Goal: Find specific page/section: Find specific page/section

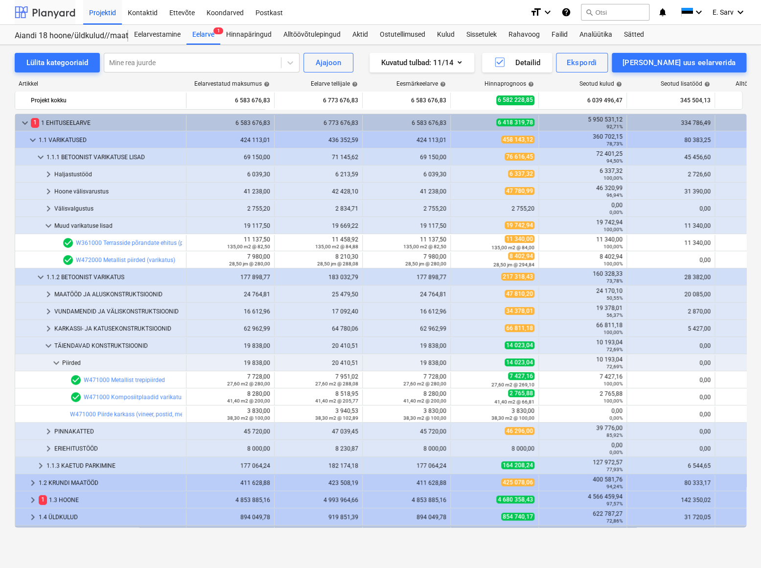
click at [53, 14] on div at bounding box center [45, 12] width 61 height 24
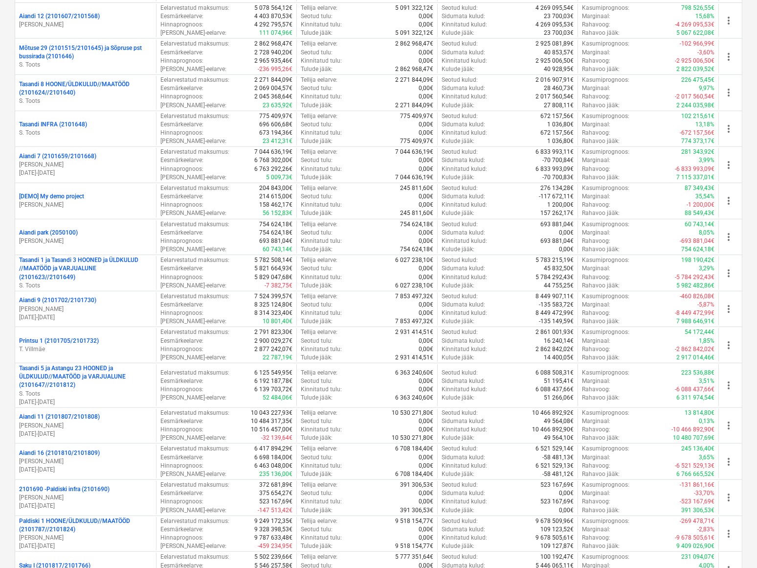
scroll to position [667, 0]
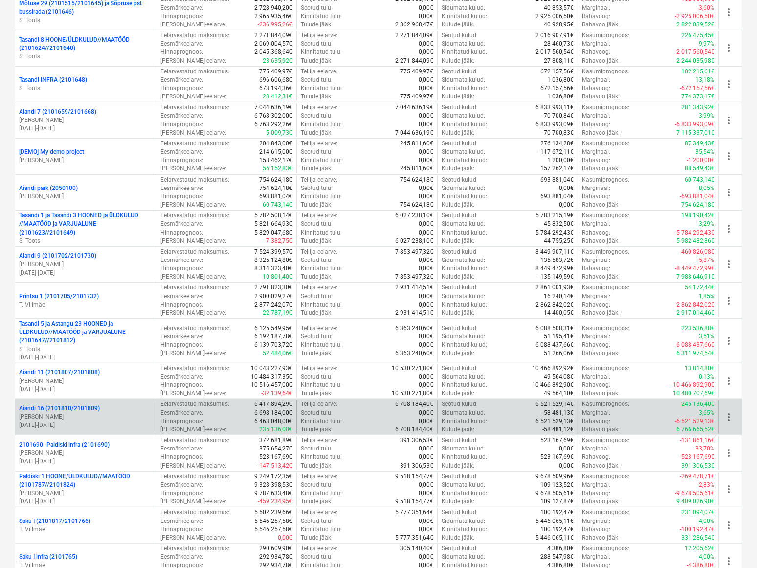
click at [53, 404] on p "Aiandi 16 (2101810/2101809)" at bounding box center [59, 408] width 81 height 8
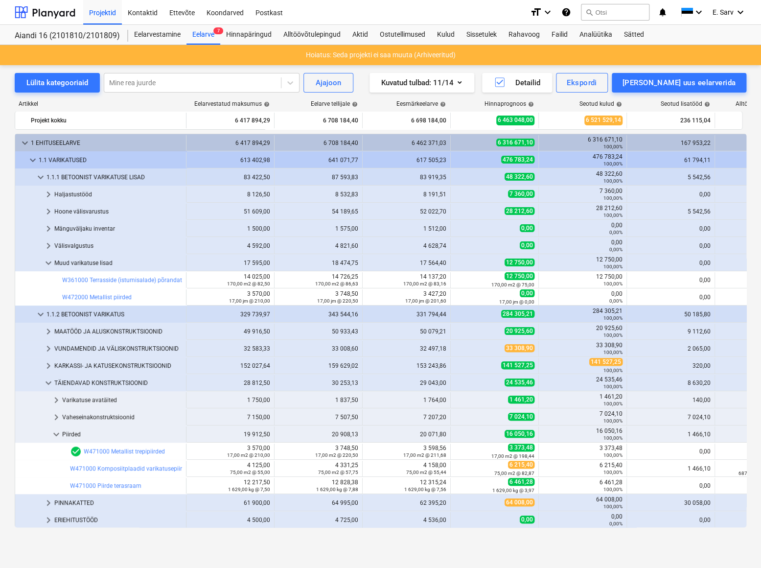
scroll to position [103, 0]
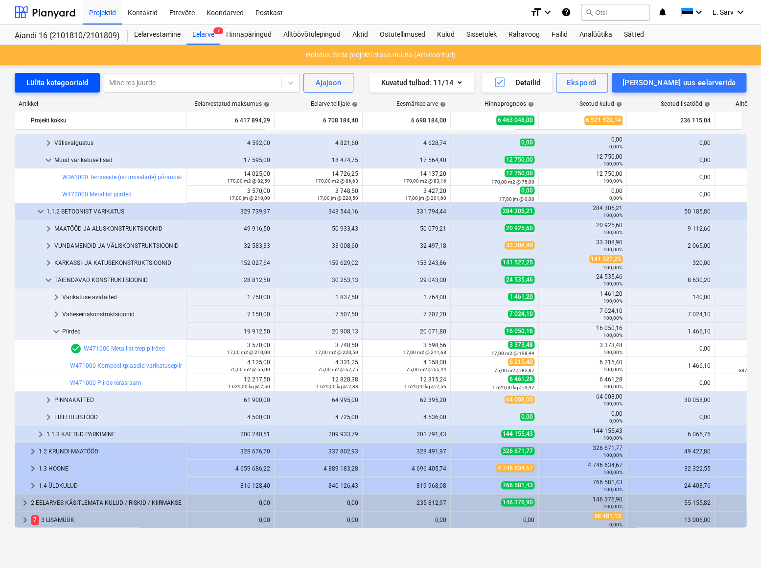
click at [39, 79] on div "Lülita kategooriaid" at bounding box center [57, 82] width 62 height 13
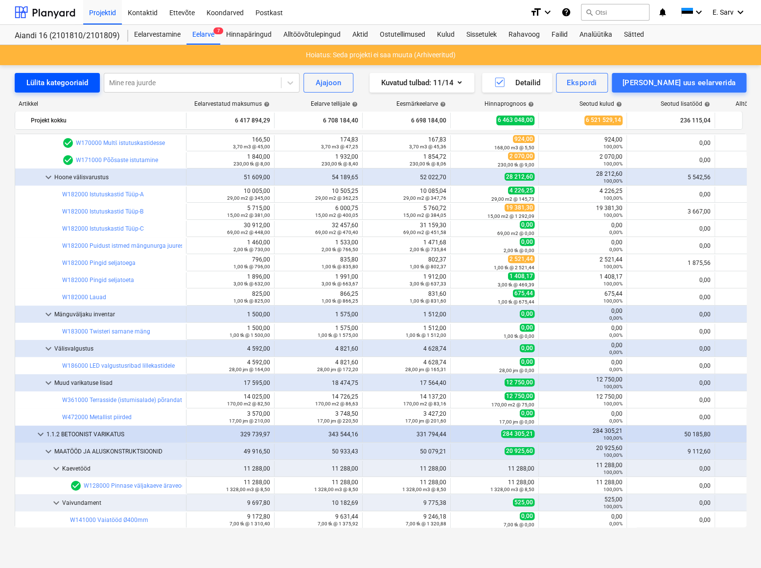
click at [39, 79] on div "Lülita kategooriaid" at bounding box center [57, 82] width 62 height 13
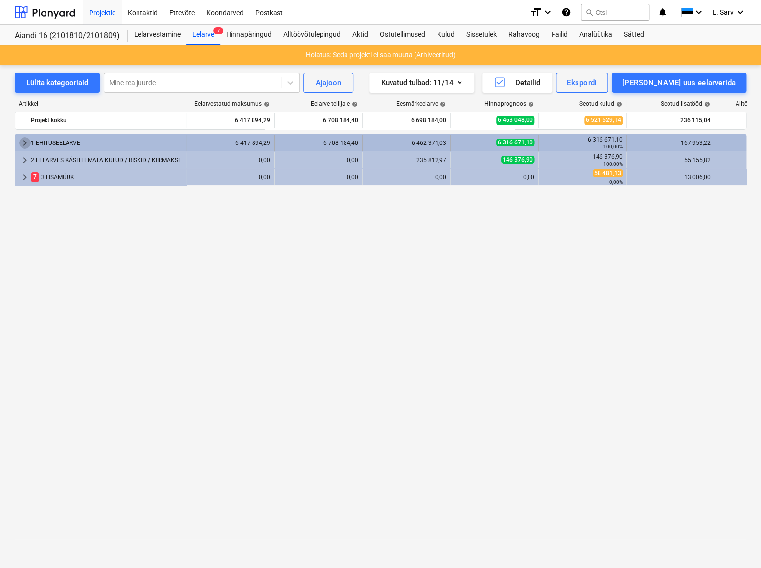
click at [24, 142] on span "keyboard_arrow_right" at bounding box center [25, 143] width 12 height 12
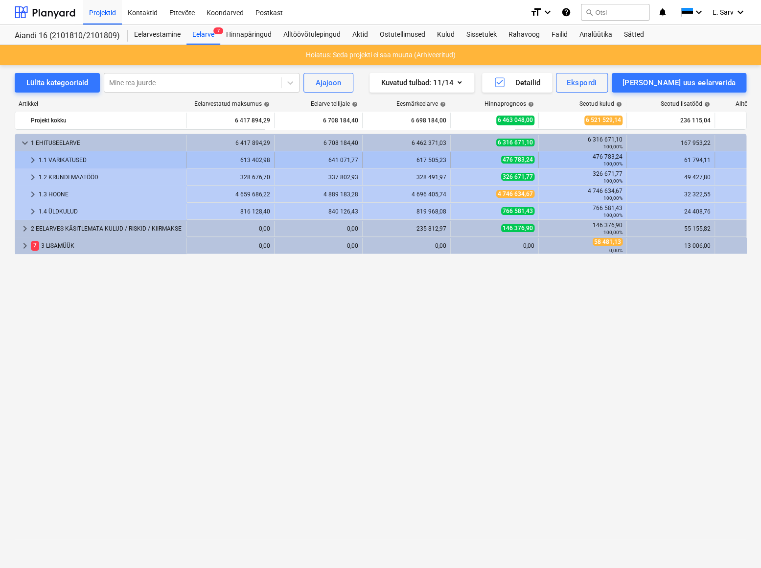
click at [30, 159] on span "keyboard_arrow_right" at bounding box center [33, 160] width 12 height 12
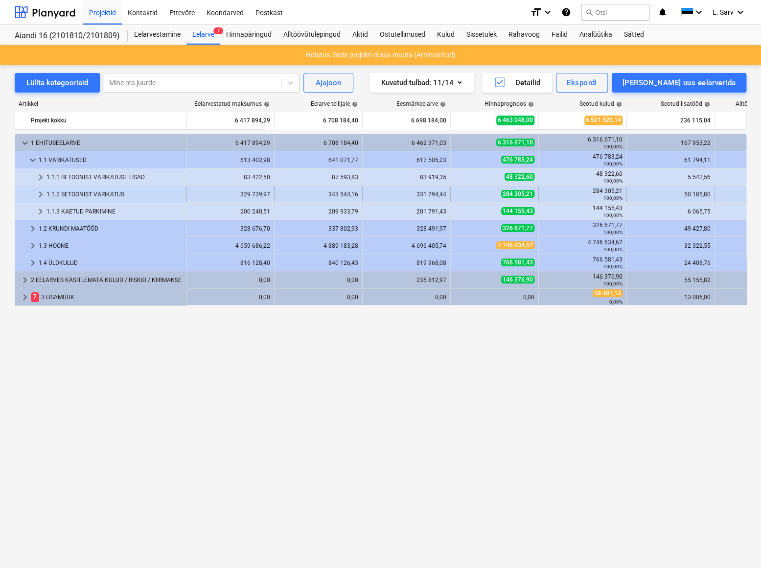
click at [39, 195] on span "keyboard_arrow_right" at bounding box center [41, 194] width 12 height 12
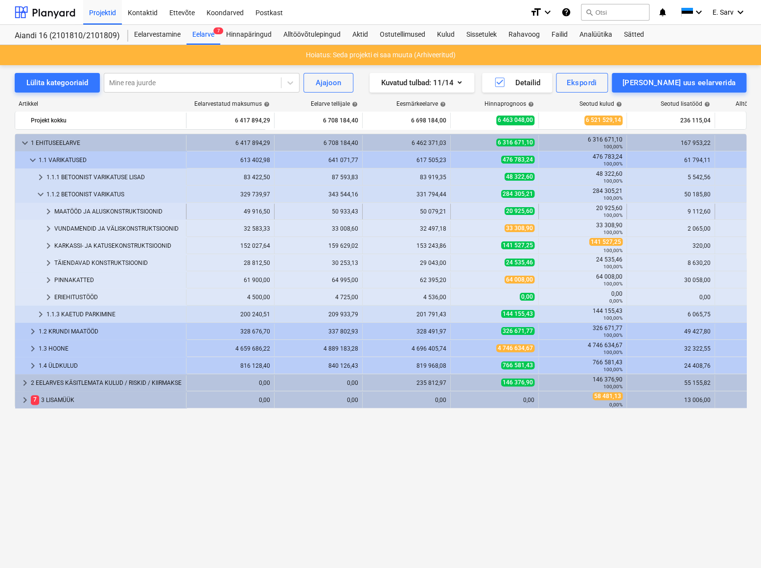
click at [49, 212] on span "keyboard_arrow_right" at bounding box center [49, 212] width 12 height 12
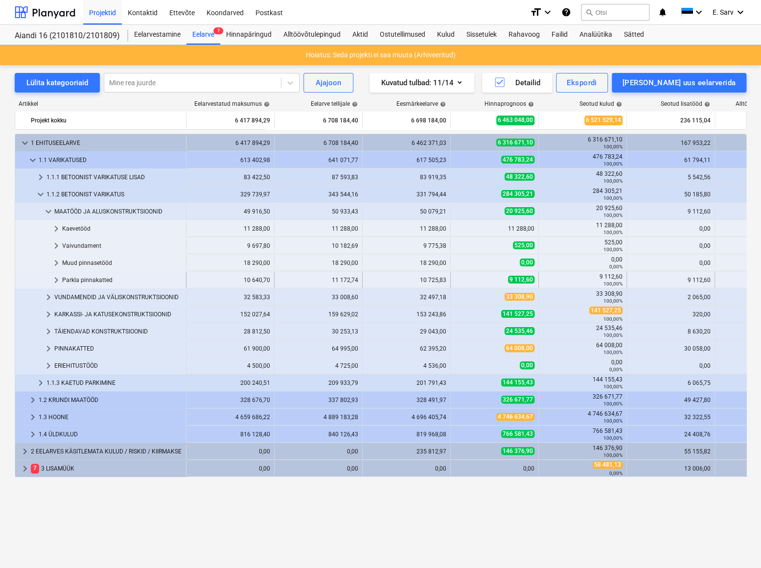
click at [83, 279] on div "Parkla pinnakatted" at bounding box center [122, 280] width 120 height 16
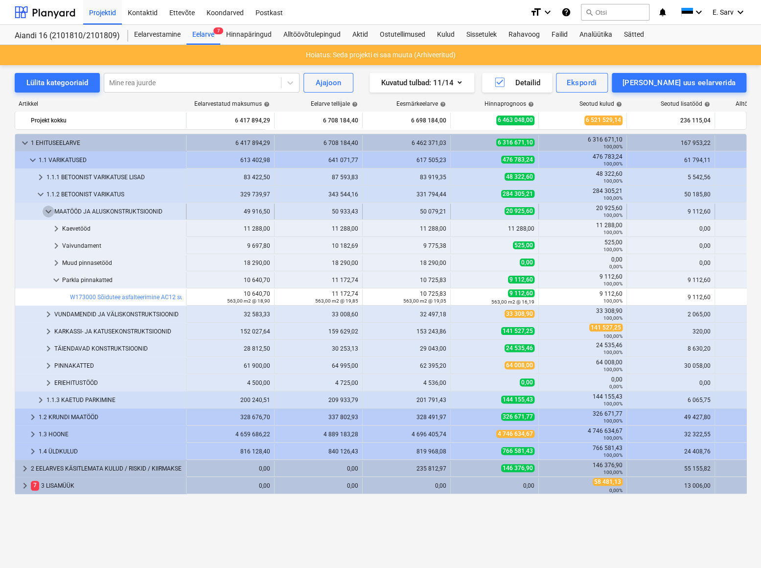
click at [49, 210] on span "keyboard_arrow_down" at bounding box center [49, 212] width 12 height 12
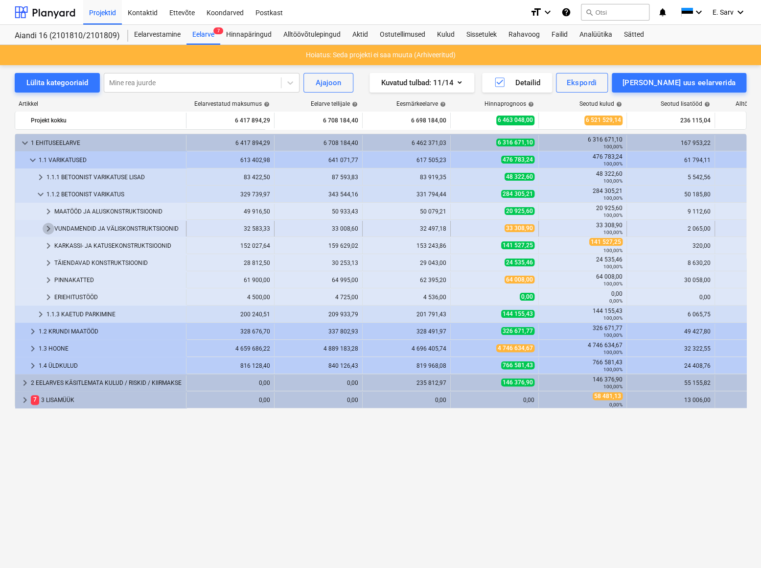
click at [47, 229] on span "keyboard_arrow_right" at bounding box center [49, 229] width 12 height 12
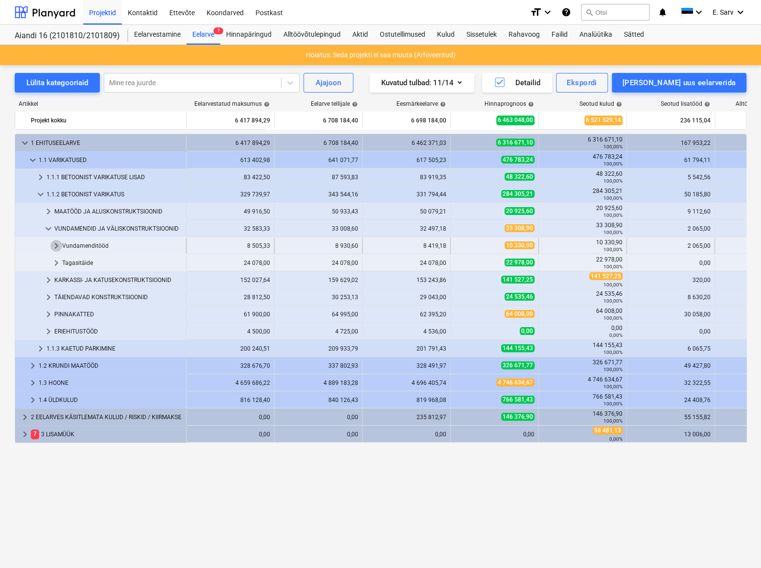
click at [53, 244] on span "keyboard_arrow_right" at bounding box center [56, 246] width 12 height 12
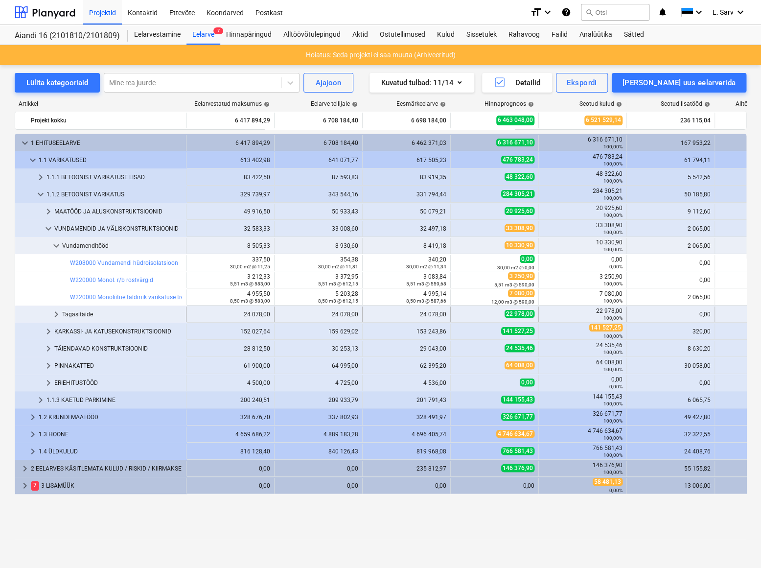
click at [56, 314] on span "keyboard_arrow_right" at bounding box center [56, 314] width 12 height 12
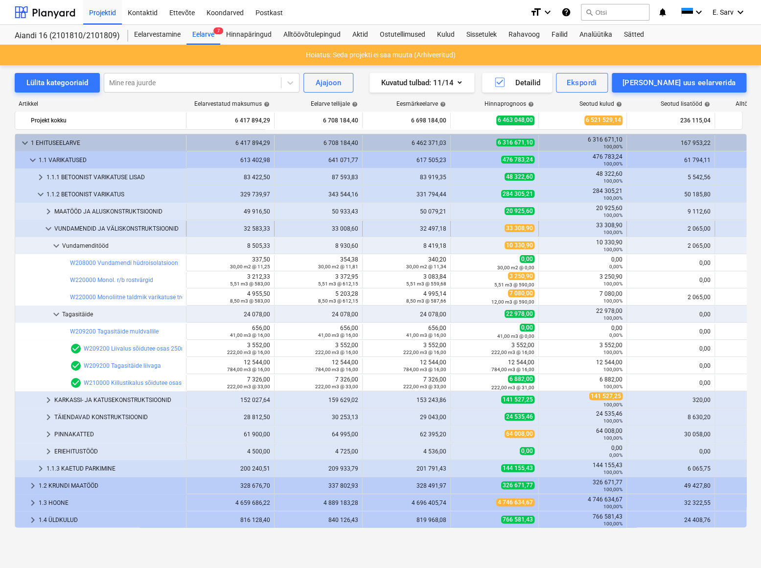
click at [48, 225] on span "keyboard_arrow_down" at bounding box center [49, 229] width 12 height 12
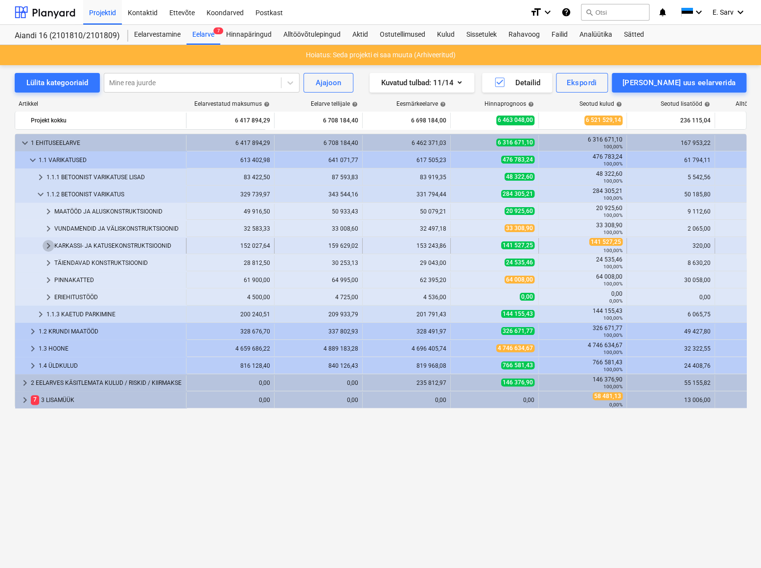
click at [47, 243] on span "keyboard_arrow_right" at bounding box center [49, 246] width 12 height 12
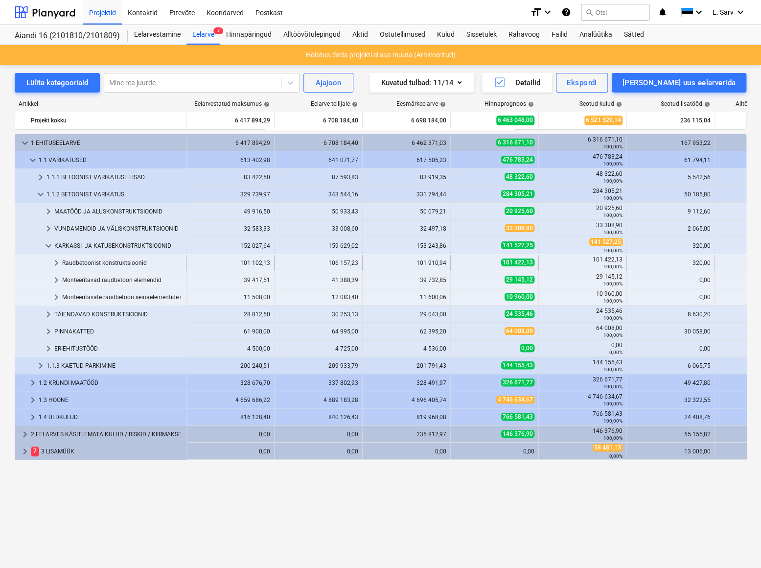
click at [56, 261] on span "keyboard_arrow_right" at bounding box center [56, 263] width 12 height 12
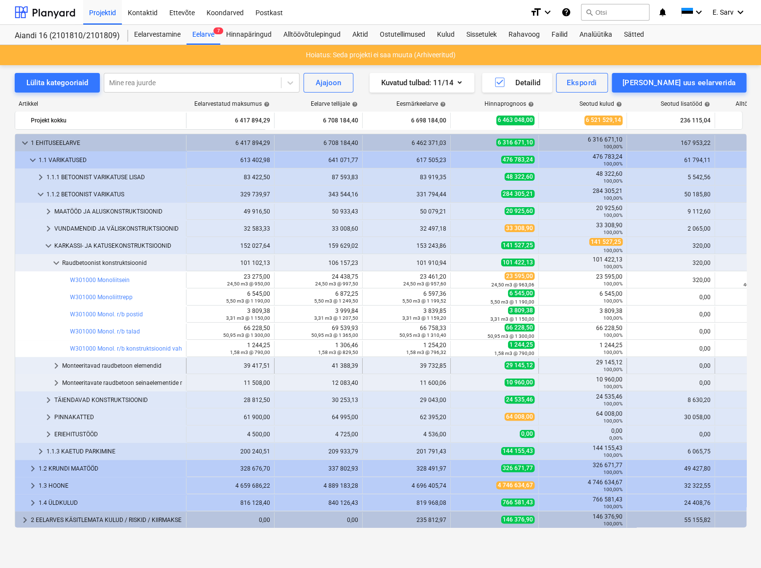
click at [53, 362] on span "keyboard_arrow_right" at bounding box center [56, 366] width 12 height 12
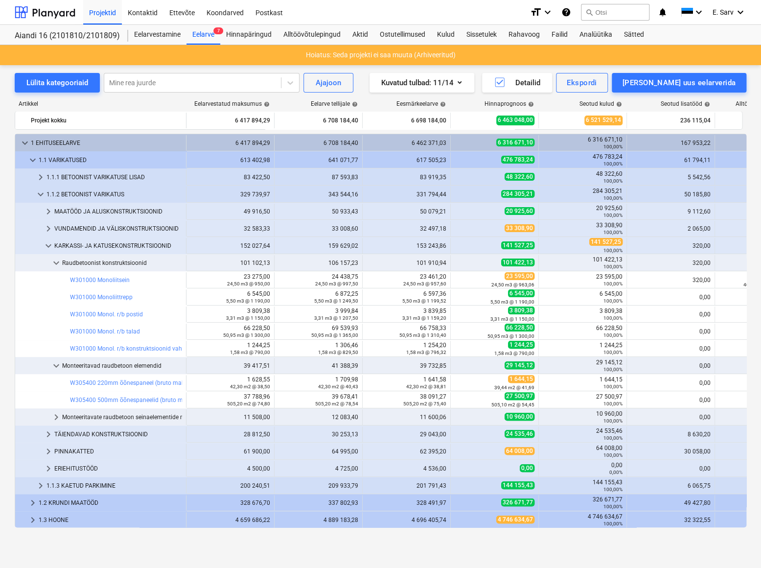
click at [55, 416] on span "keyboard_arrow_right" at bounding box center [56, 417] width 12 height 12
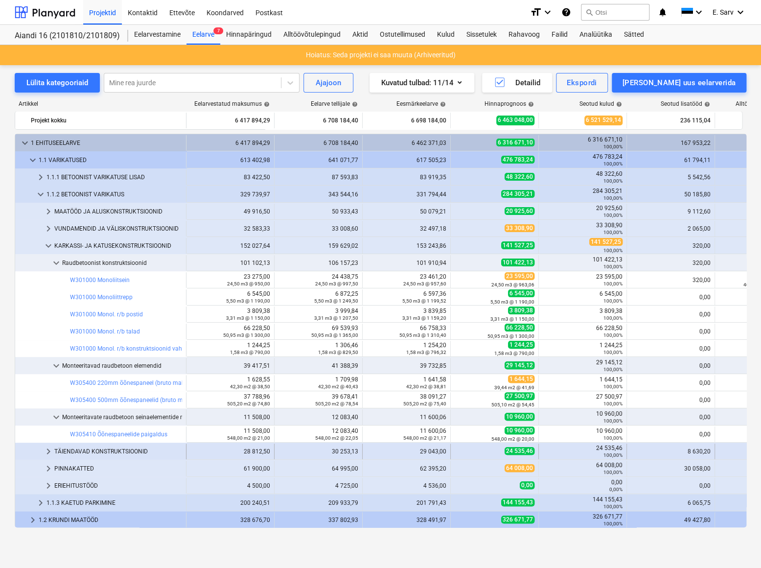
click at [45, 450] on span "keyboard_arrow_right" at bounding box center [49, 451] width 12 height 12
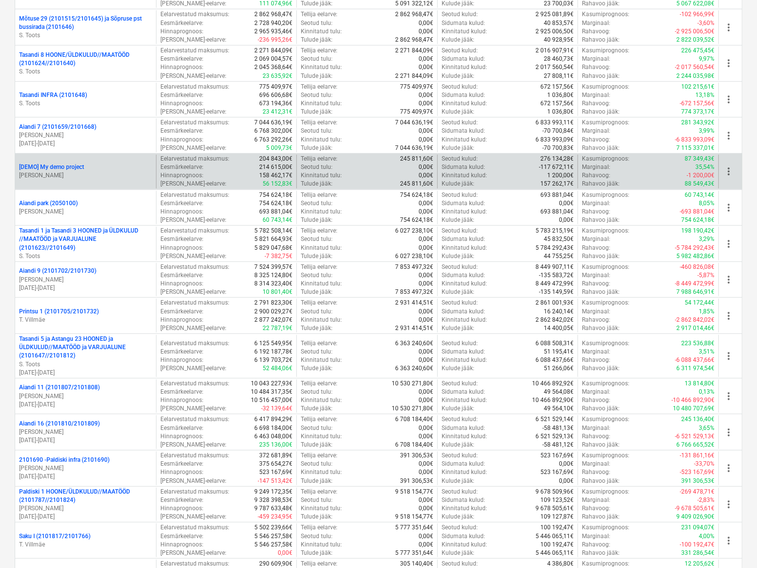
scroll to position [667, 0]
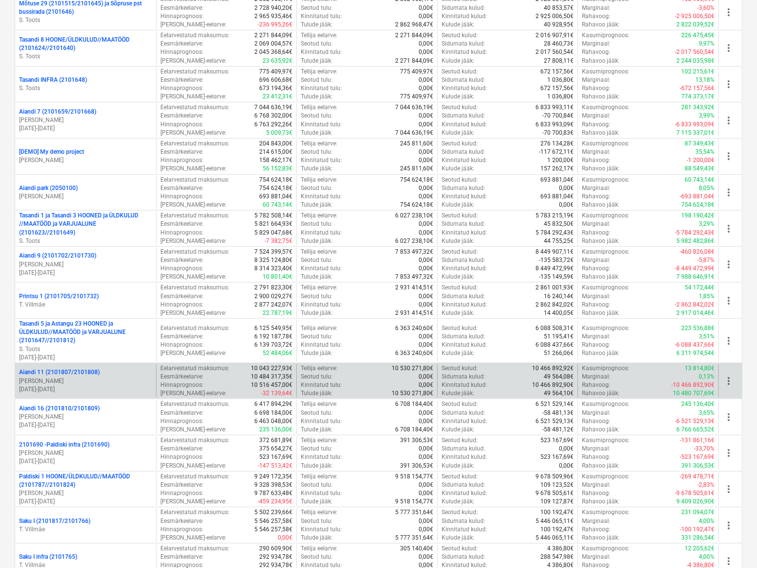
click at [71, 368] on p "Aiandi 11 (2101807/2101808)" at bounding box center [59, 372] width 81 height 8
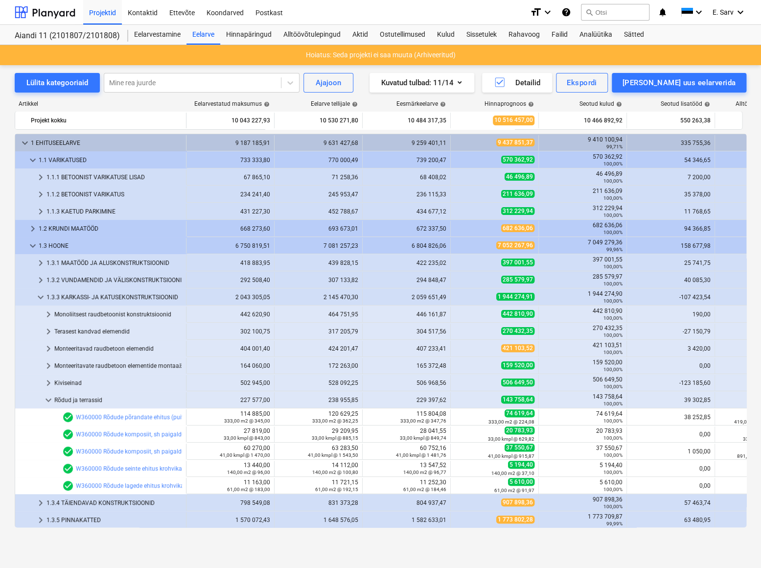
scroll to position [155, 0]
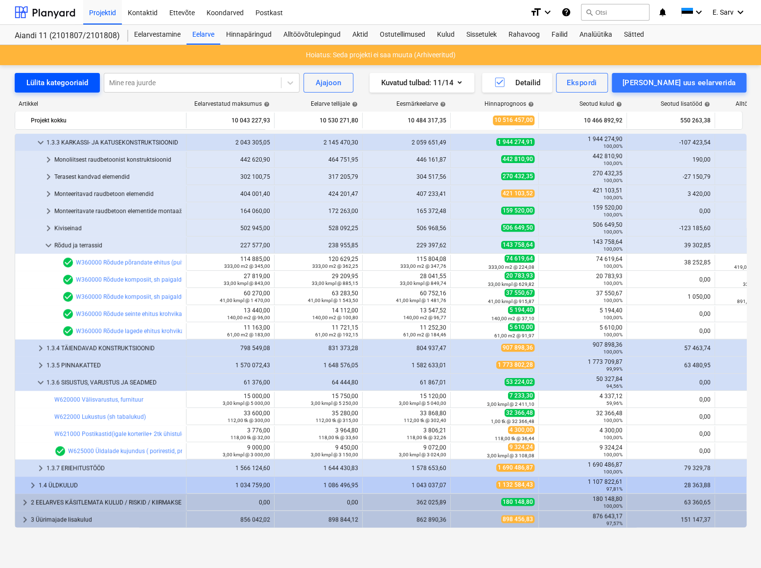
click at [44, 84] on div "Lülita kategooriaid" at bounding box center [57, 82] width 62 height 13
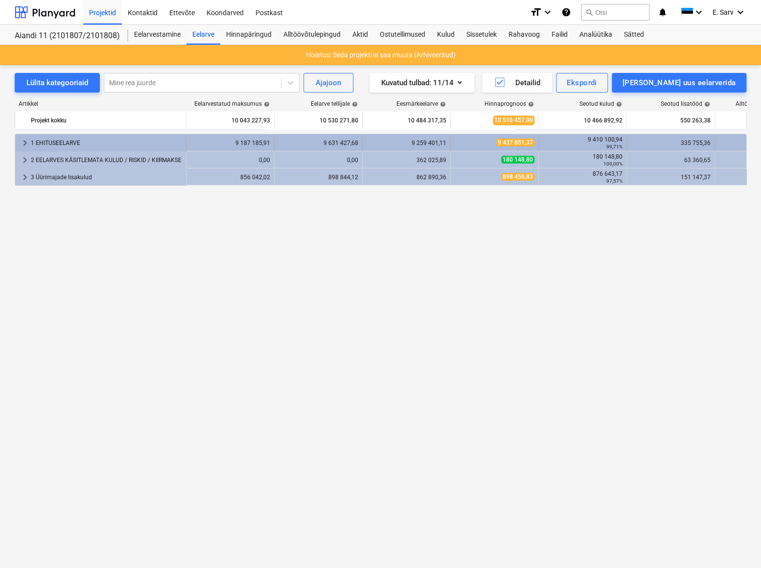
click at [23, 143] on span "keyboard_arrow_right" at bounding box center [25, 143] width 12 height 12
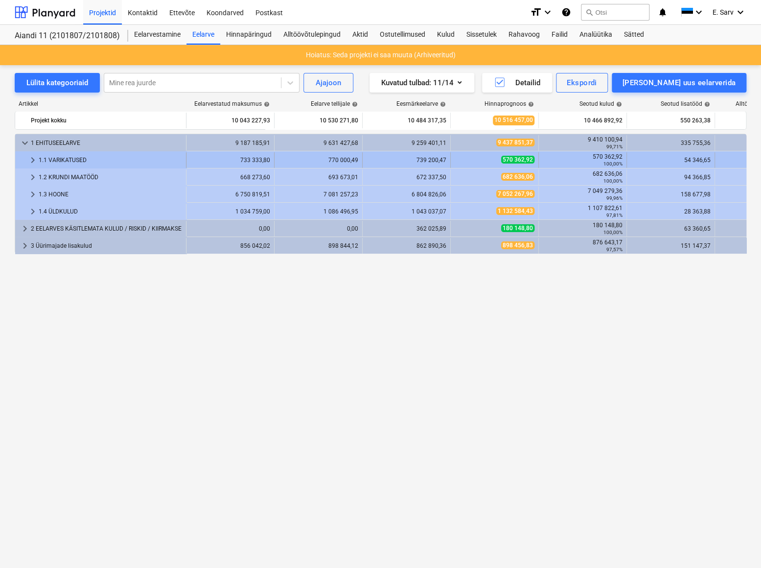
click at [34, 164] on span "keyboard_arrow_right" at bounding box center [33, 160] width 12 height 12
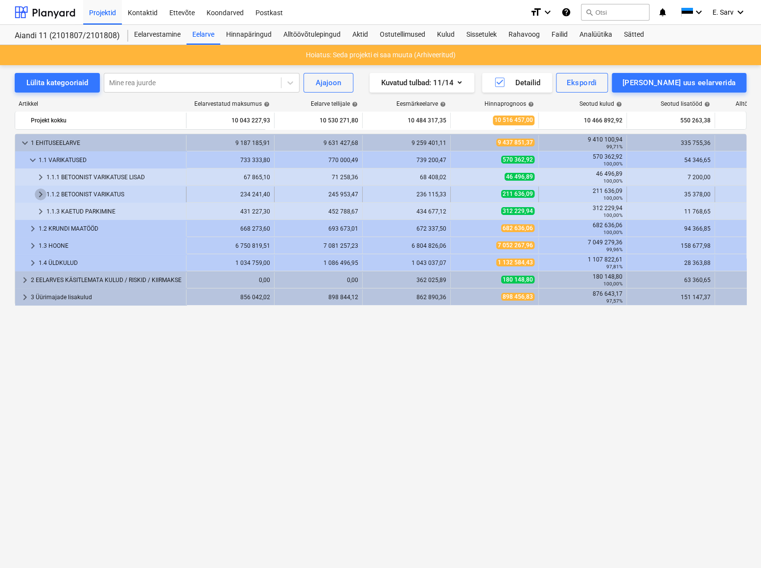
click at [38, 191] on span "keyboard_arrow_right" at bounding box center [41, 194] width 12 height 12
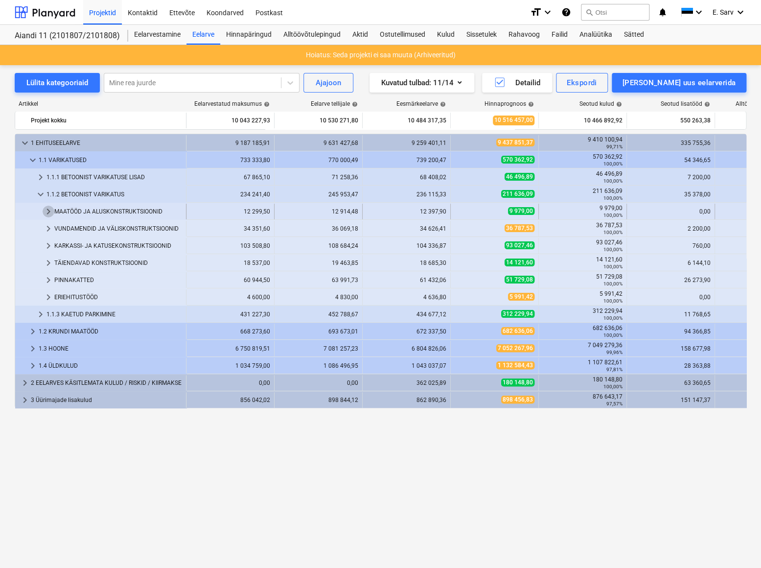
click at [46, 213] on span "keyboard_arrow_right" at bounding box center [49, 212] width 12 height 12
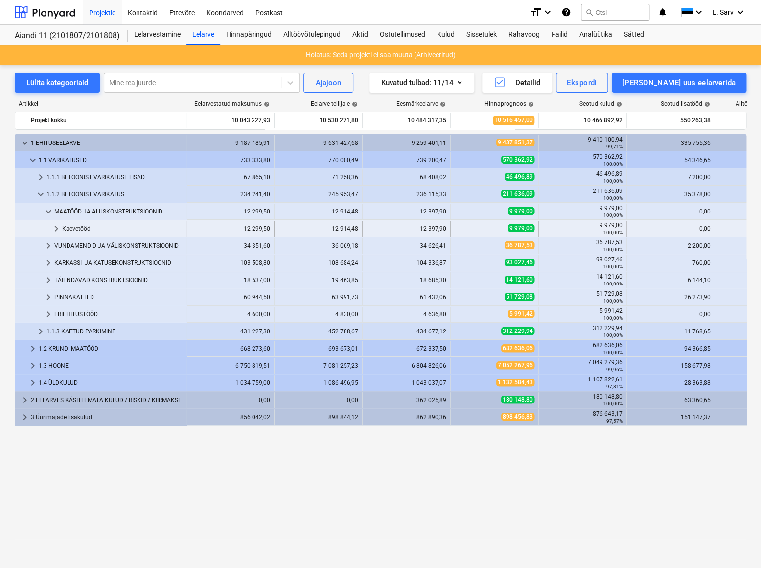
click at [57, 229] on span "keyboard_arrow_right" at bounding box center [56, 229] width 12 height 12
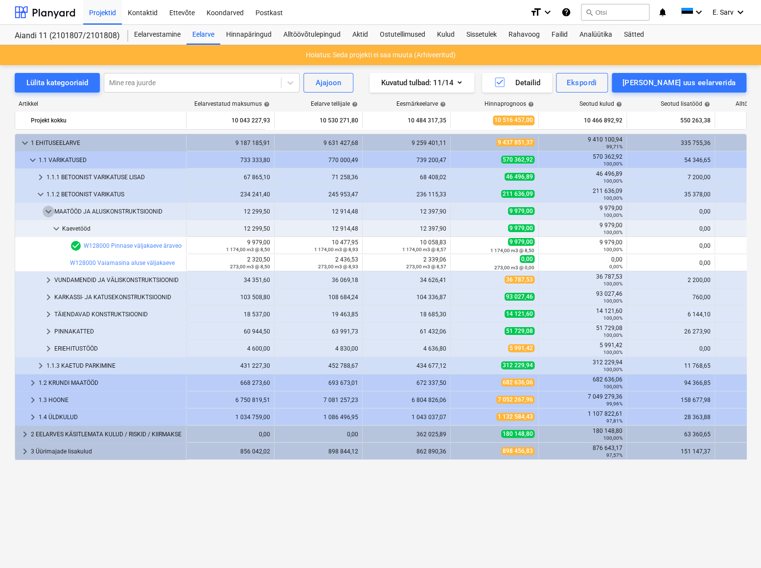
drag, startPoint x: 51, startPoint y: 227, endPoint x: 49, endPoint y: 208, distance: 19.2
click at [49, 208] on span "keyboard_arrow_down" at bounding box center [49, 212] width 12 height 12
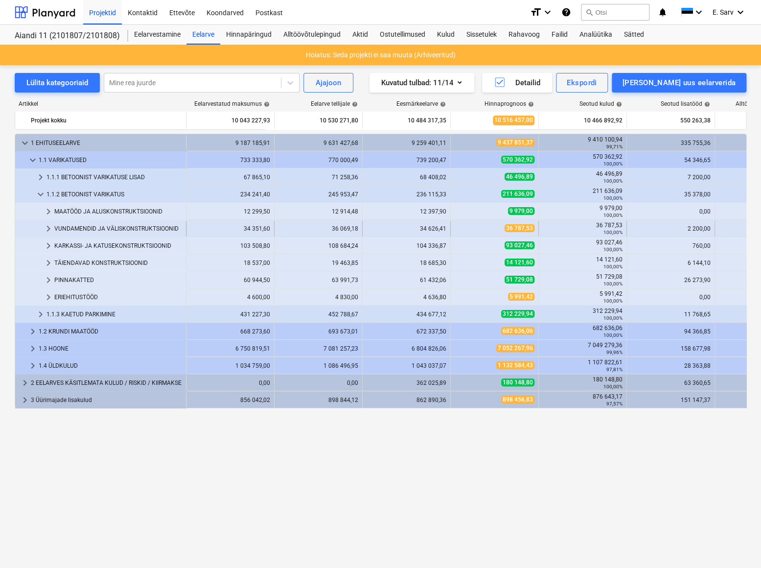
click at [46, 228] on span "keyboard_arrow_right" at bounding box center [49, 229] width 12 height 12
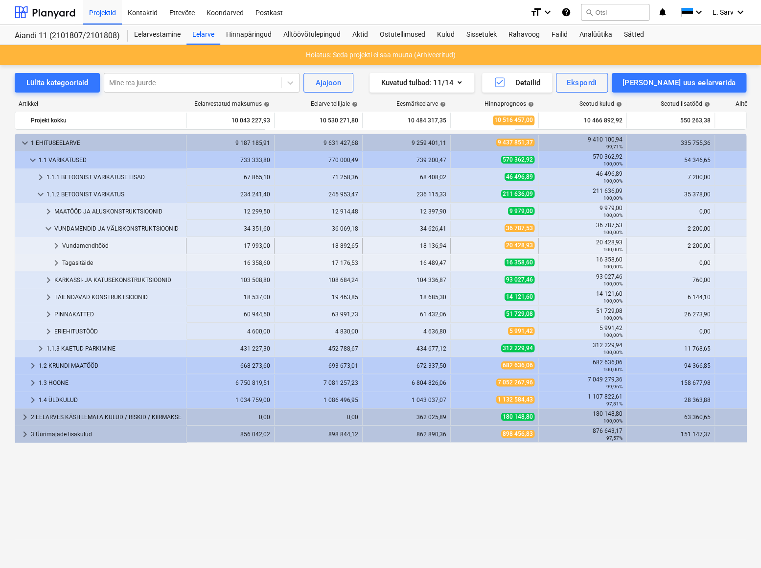
click at [58, 246] on span "keyboard_arrow_right" at bounding box center [56, 246] width 12 height 12
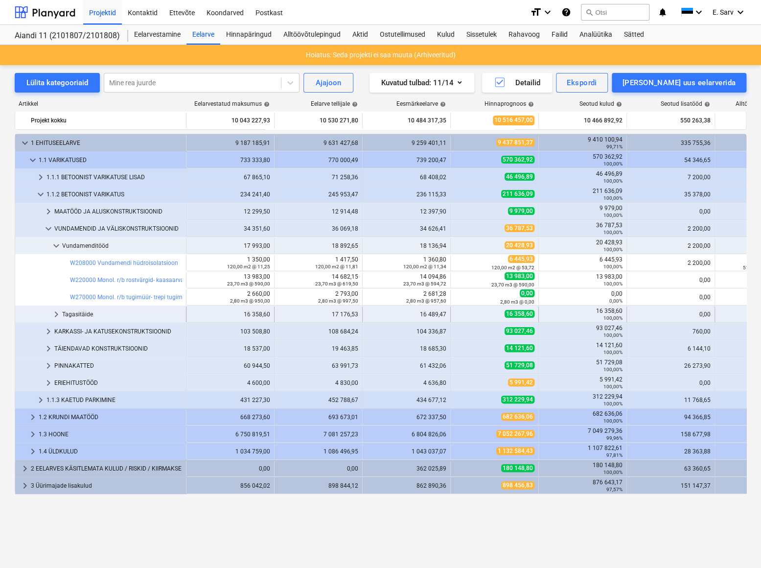
click at [56, 315] on span "keyboard_arrow_right" at bounding box center [56, 314] width 12 height 12
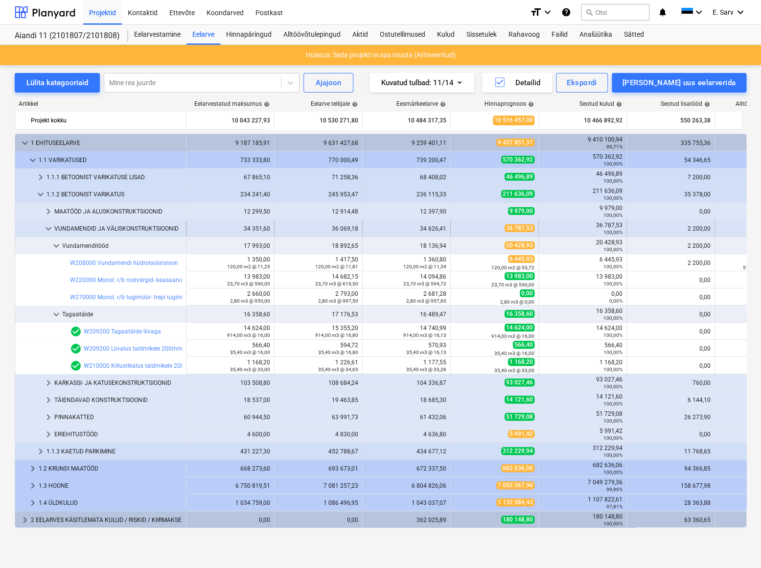
click at [49, 230] on span "keyboard_arrow_down" at bounding box center [49, 229] width 12 height 12
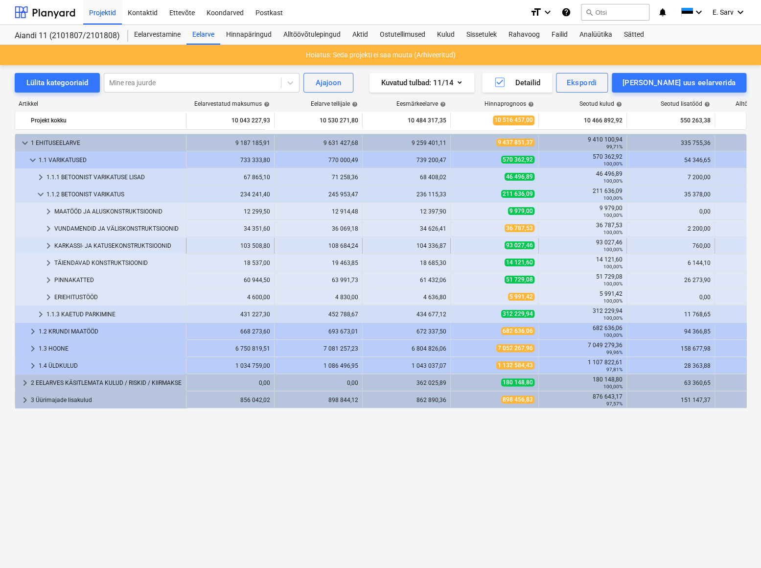
click at [49, 245] on span "keyboard_arrow_right" at bounding box center [49, 246] width 12 height 12
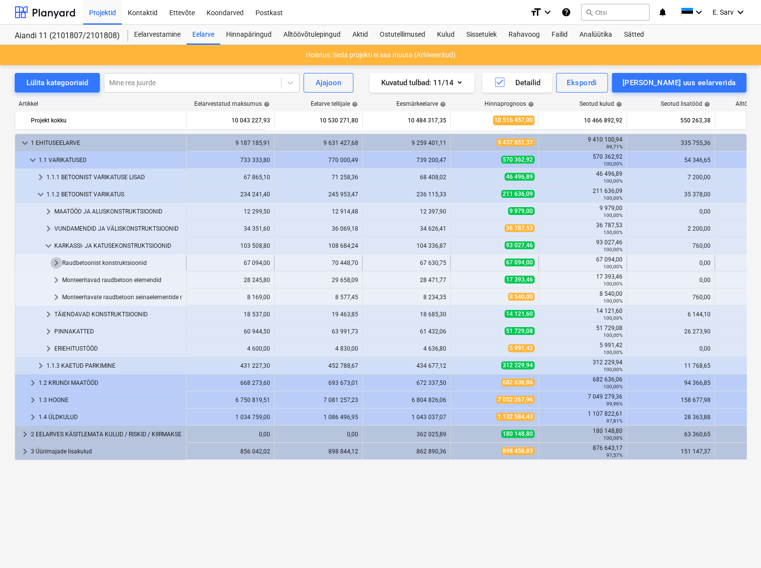
click at [55, 261] on span "keyboard_arrow_right" at bounding box center [56, 263] width 12 height 12
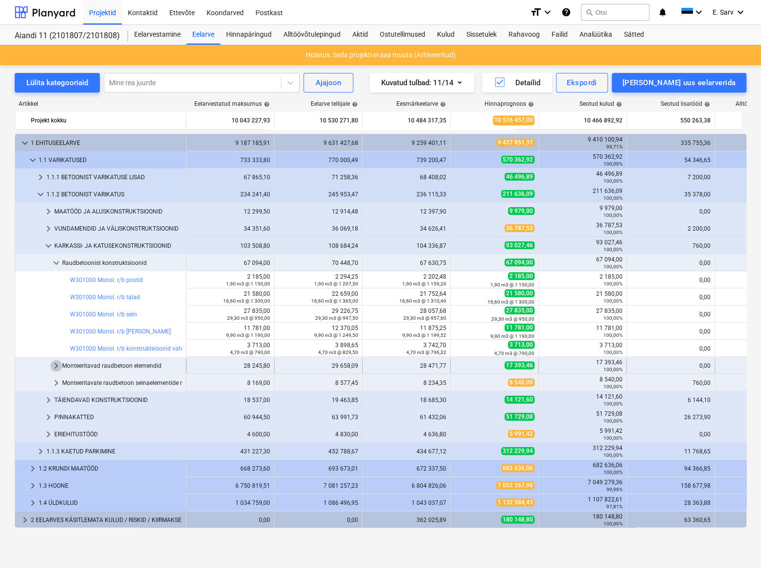
click at [55, 366] on span "keyboard_arrow_right" at bounding box center [56, 366] width 12 height 12
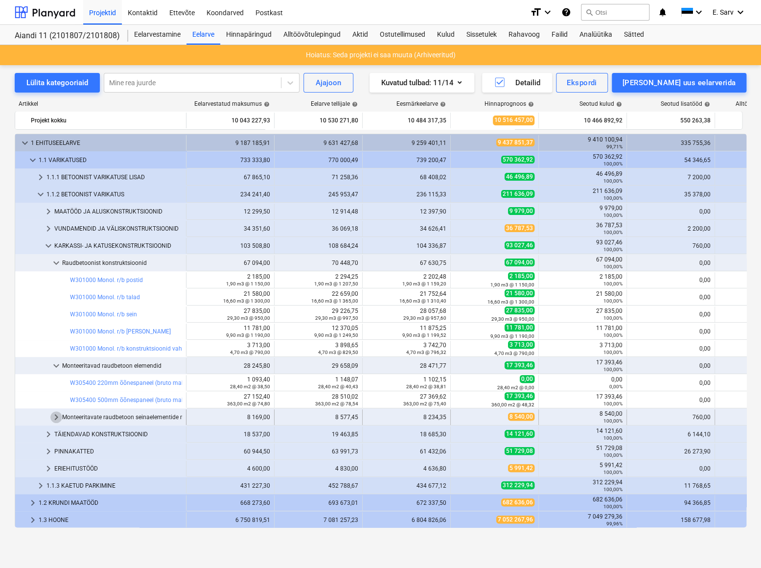
click at [53, 416] on span "keyboard_arrow_right" at bounding box center [56, 417] width 12 height 12
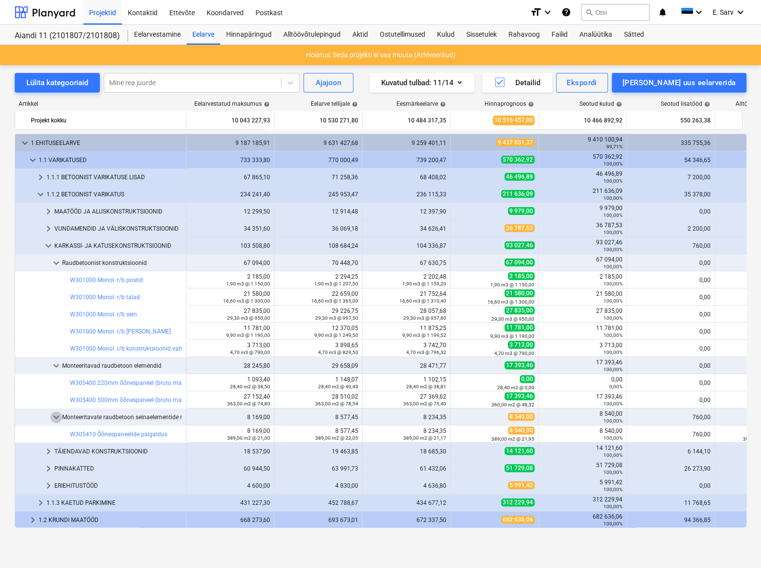
click at [53, 416] on span "keyboard_arrow_down" at bounding box center [56, 417] width 12 height 12
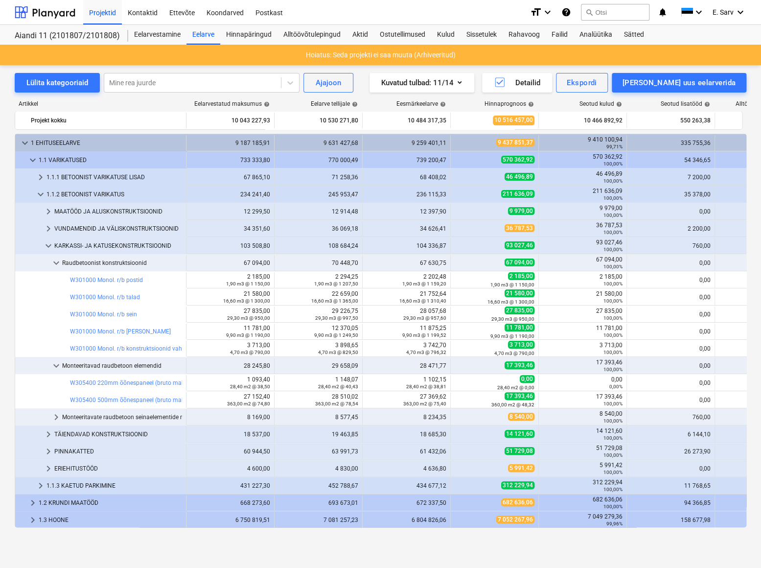
click at [53, 416] on span "keyboard_arrow_right" at bounding box center [56, 417] width 12 height 12
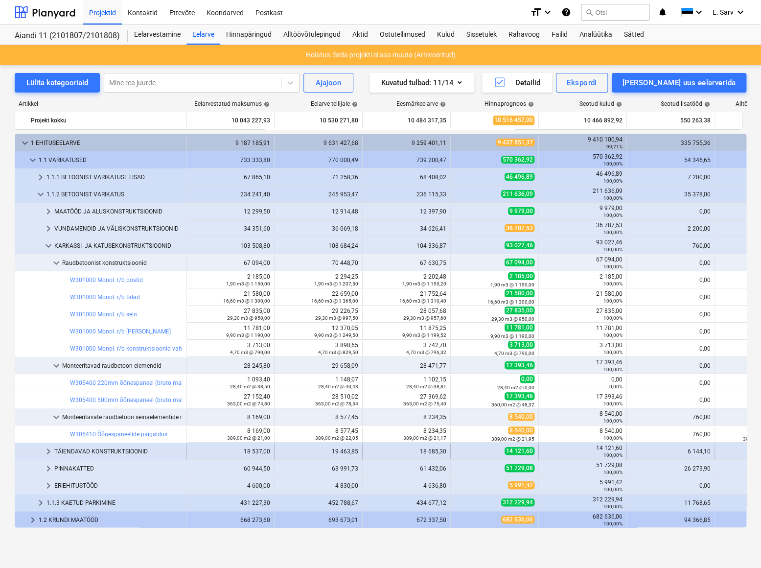
click at [49, 450] on span "keyboard_arrow_right" at bounding box center [49, 451] width 12 height 12
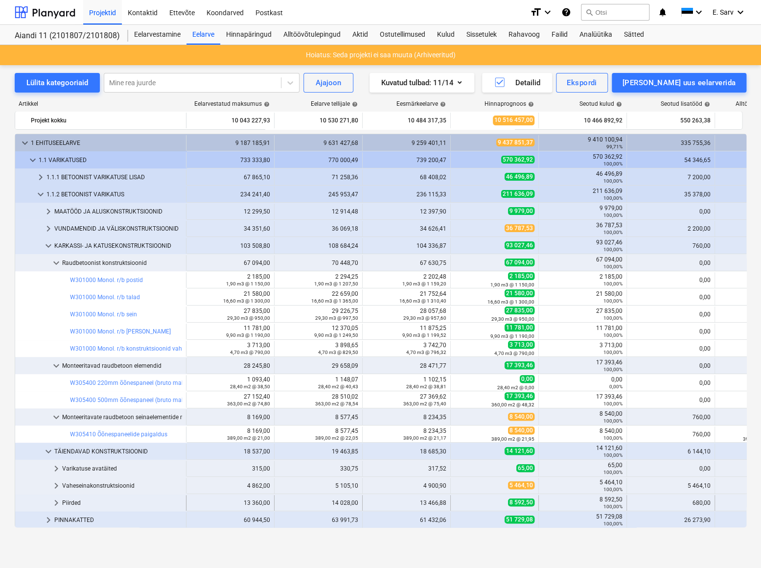
click at [54, 500] on span "keyboard_arrow_right" at bounding box center [56, 503] width 12 height 12
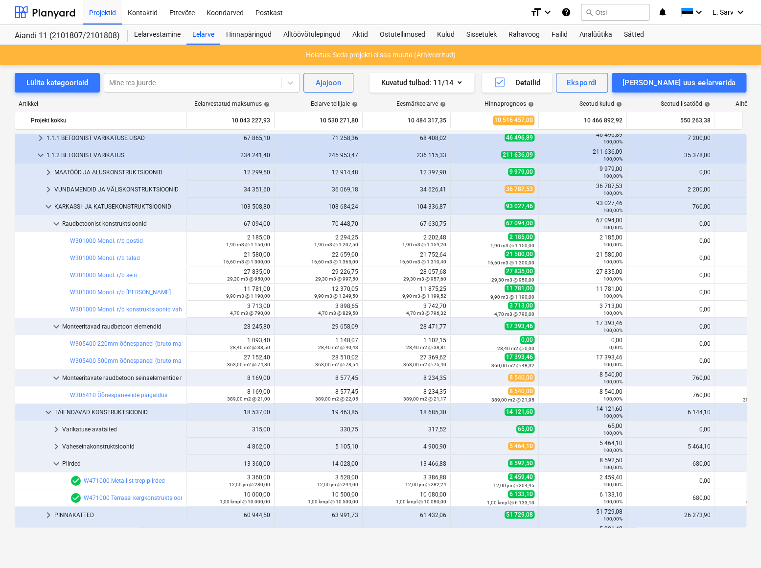
scroll to position [44, 0]
